Goal: Information Seeking & Learning: Find specific fact

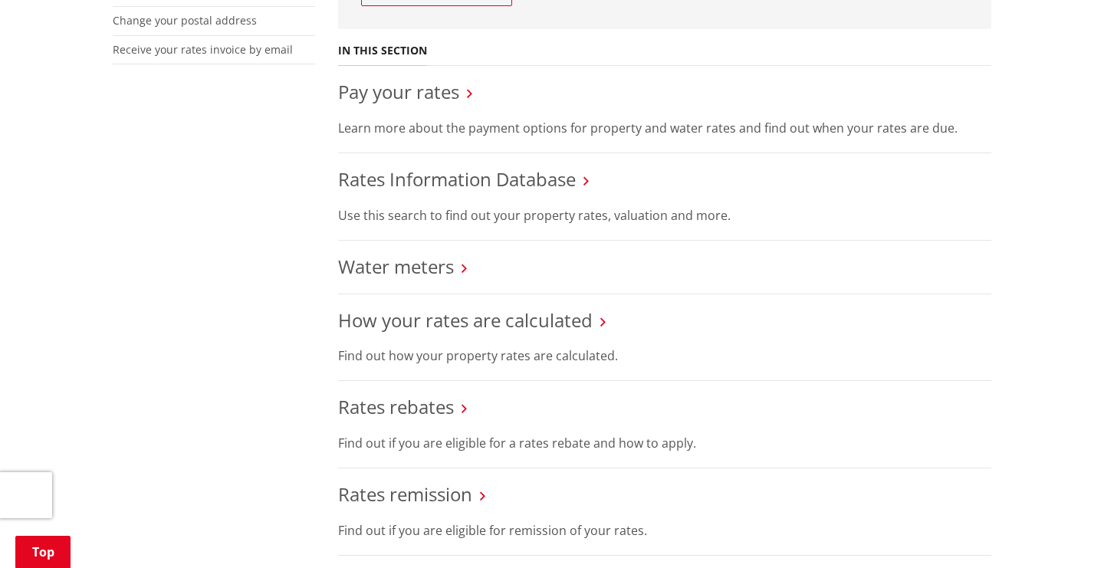
scroll to position [573, 0]
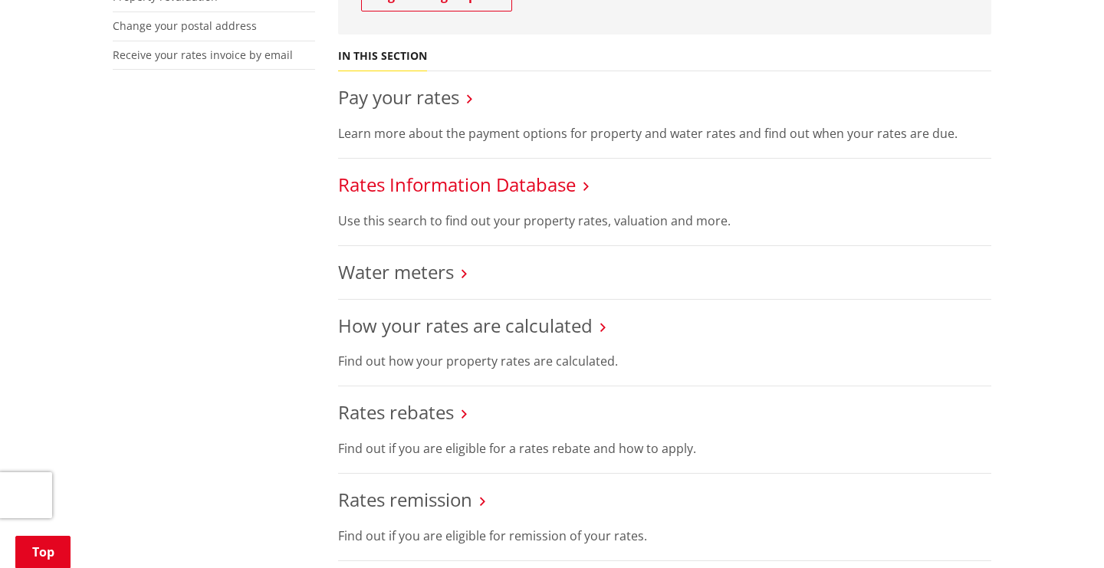
click at [527, 183] on link "Rates Information Database" at bounding box center [457, 184] width 238 height 25
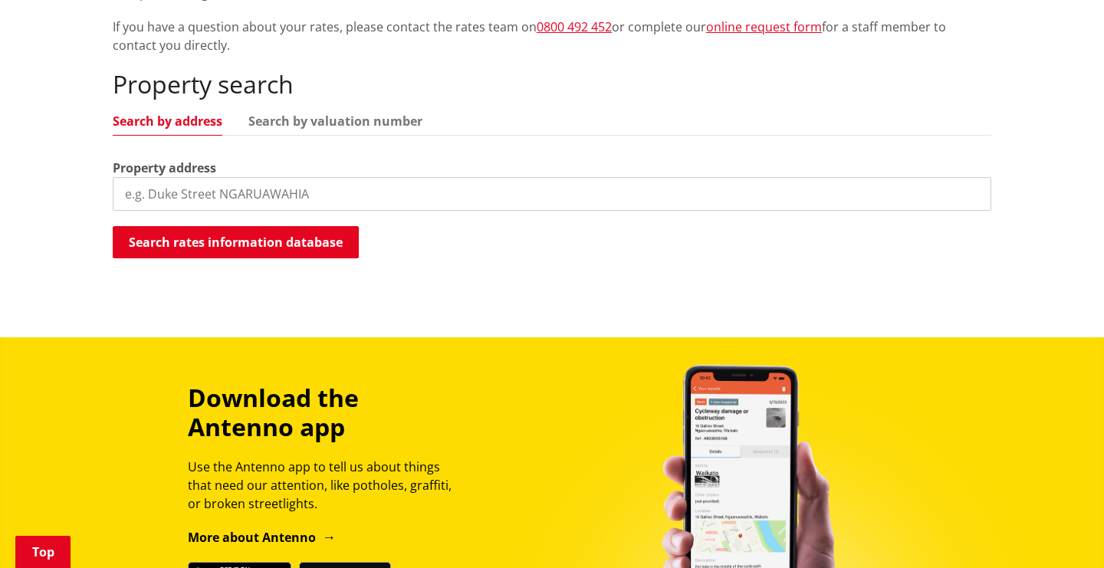
scroll to position [487, 0]
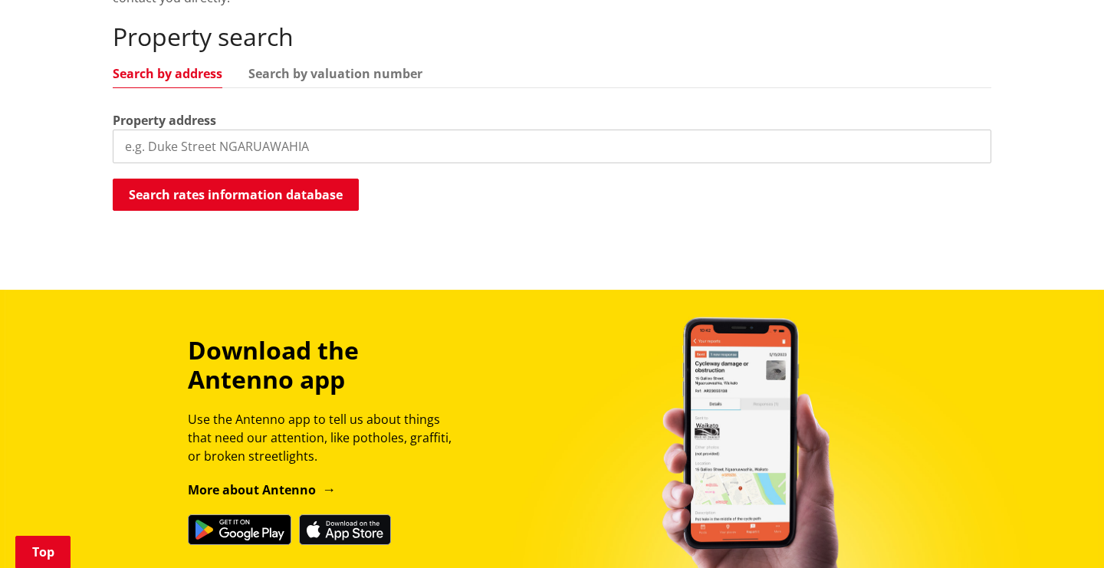
click at [397, 141] on input "search" at bounding box center [552, 147] width 878 height 34
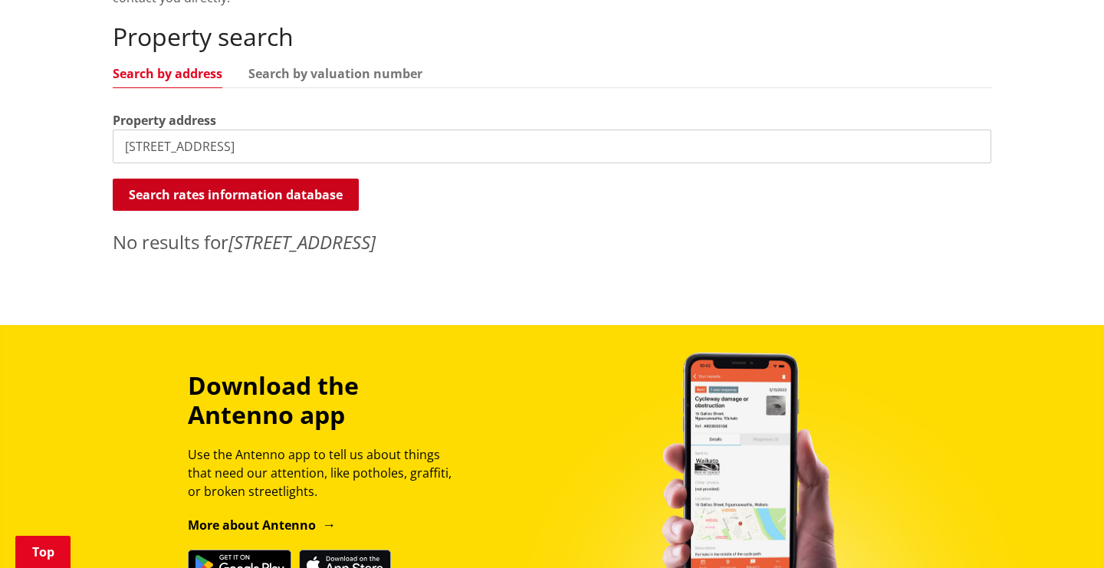
click at [304, 192] on button "Search rates information database" at bounding box center [236, 195] width 246 height 32
drag, startPoint x: 315, startPoint y: 150, endPoint x: 220, endPoint y: 148, distance: 95.1
click at [220, 148] on input "33 river road, ngaruawāhia" at bounding box center [552, 147] width 878 height 34
type input "33 river road"
click at [252, 185] on button "Search rates information database" at bounding box center [236, 195] width 246 height 32
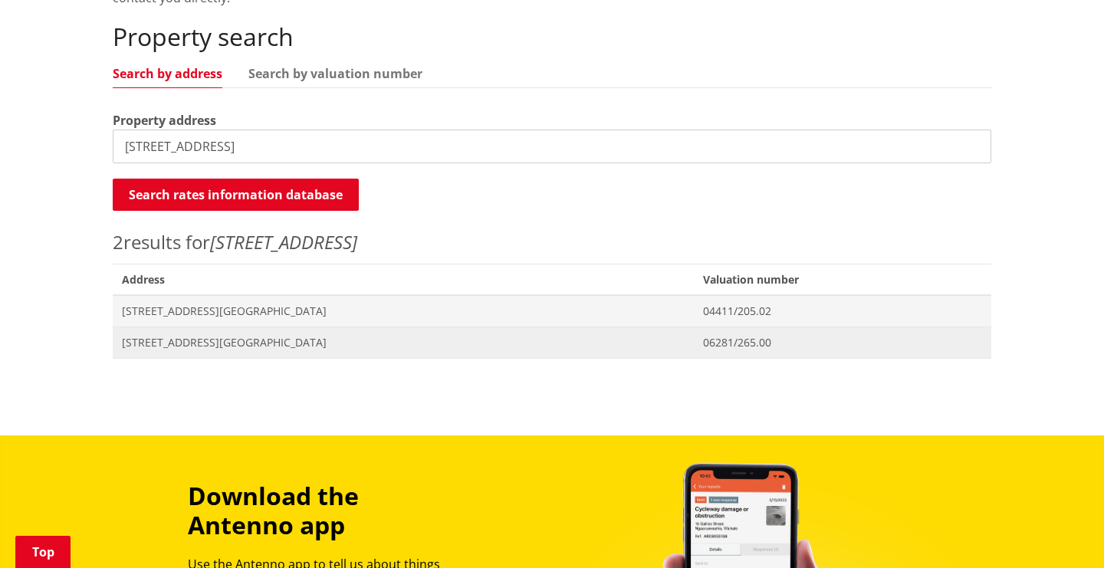
click at [225, 343] on span "[STREET_ADDRESS][GEOGRAPHIC_DATA]" at bounding box center [403, 342] width 562 height 15
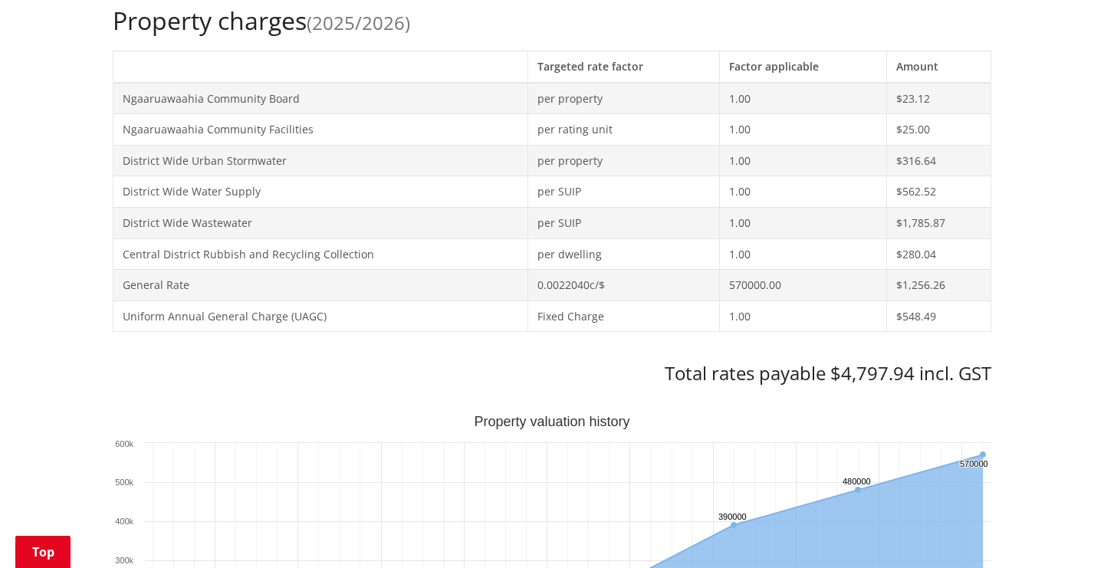
scroll to position [713, 0]
